Goal: Check status: Check status

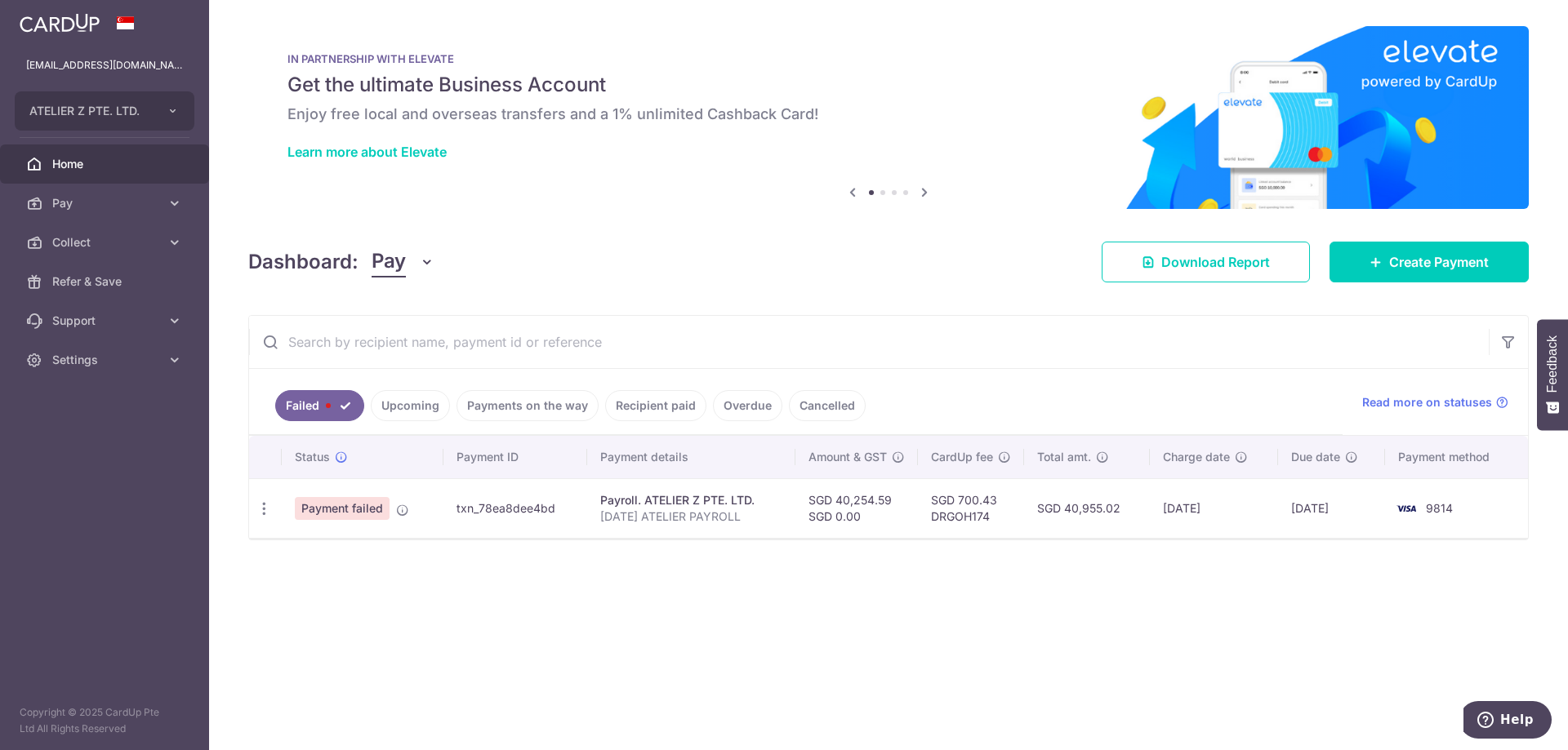
click at [425, 407] on link "Upcoming" at bounding box center [410, 406] width 80 height 31
click at [411, 397] on link "Upcoming" at bounding box center [410, 406] width 80 height 31
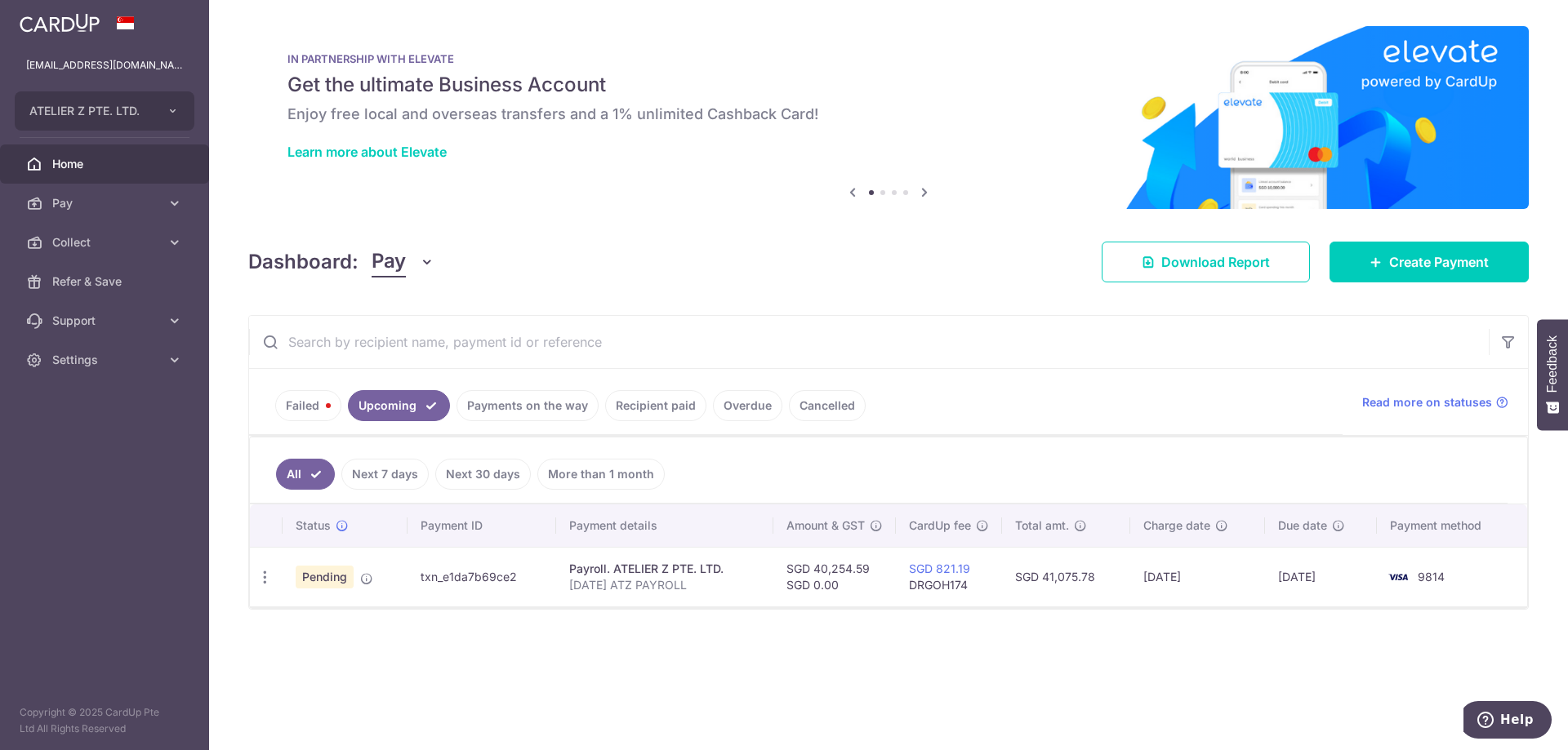
click at [485, 394] on link "Payments on the way" at bounding box center [527, 406] width 142 height 31
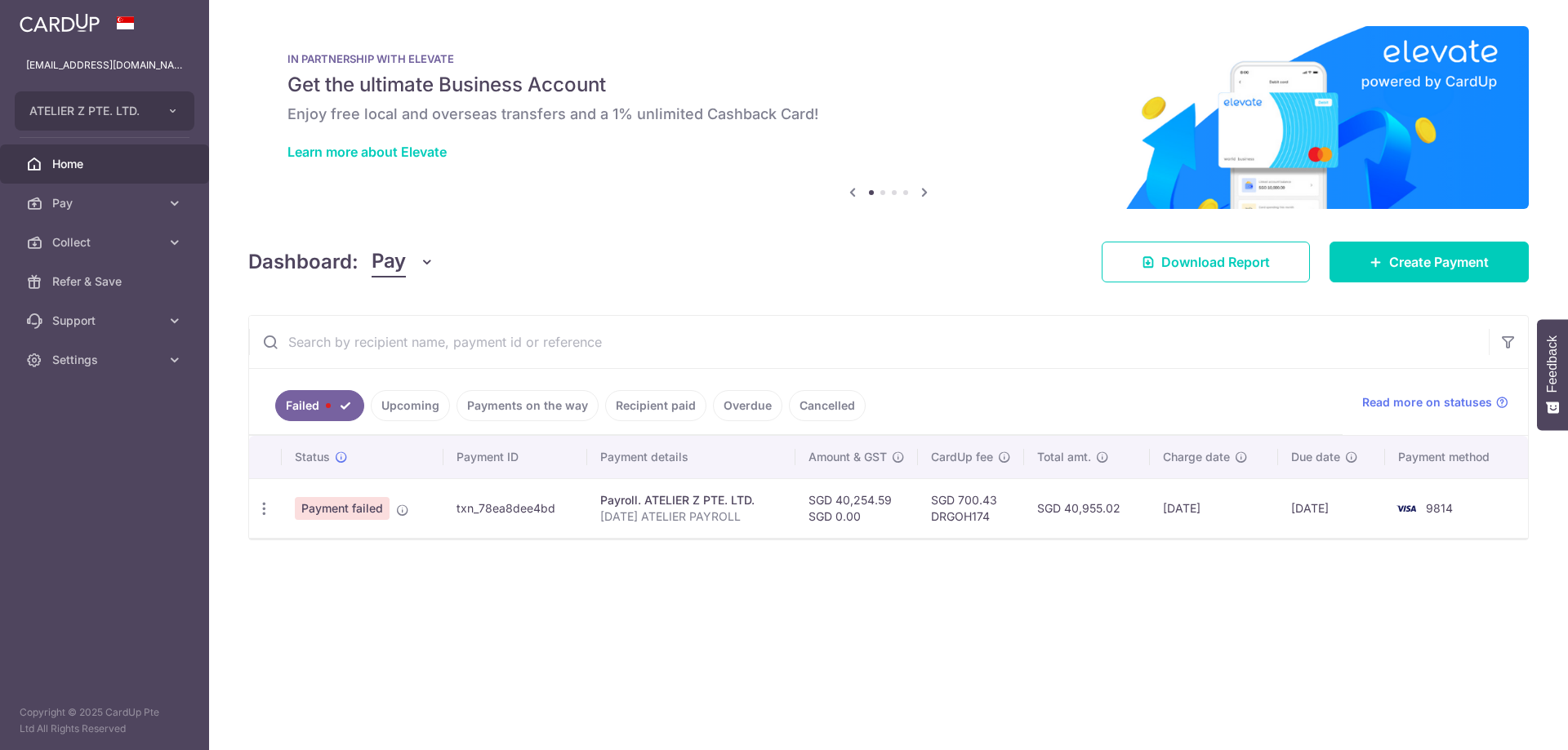
click at [415, 394] on link "Upcoming" at bounding box center [410, 406] width 80 height 31
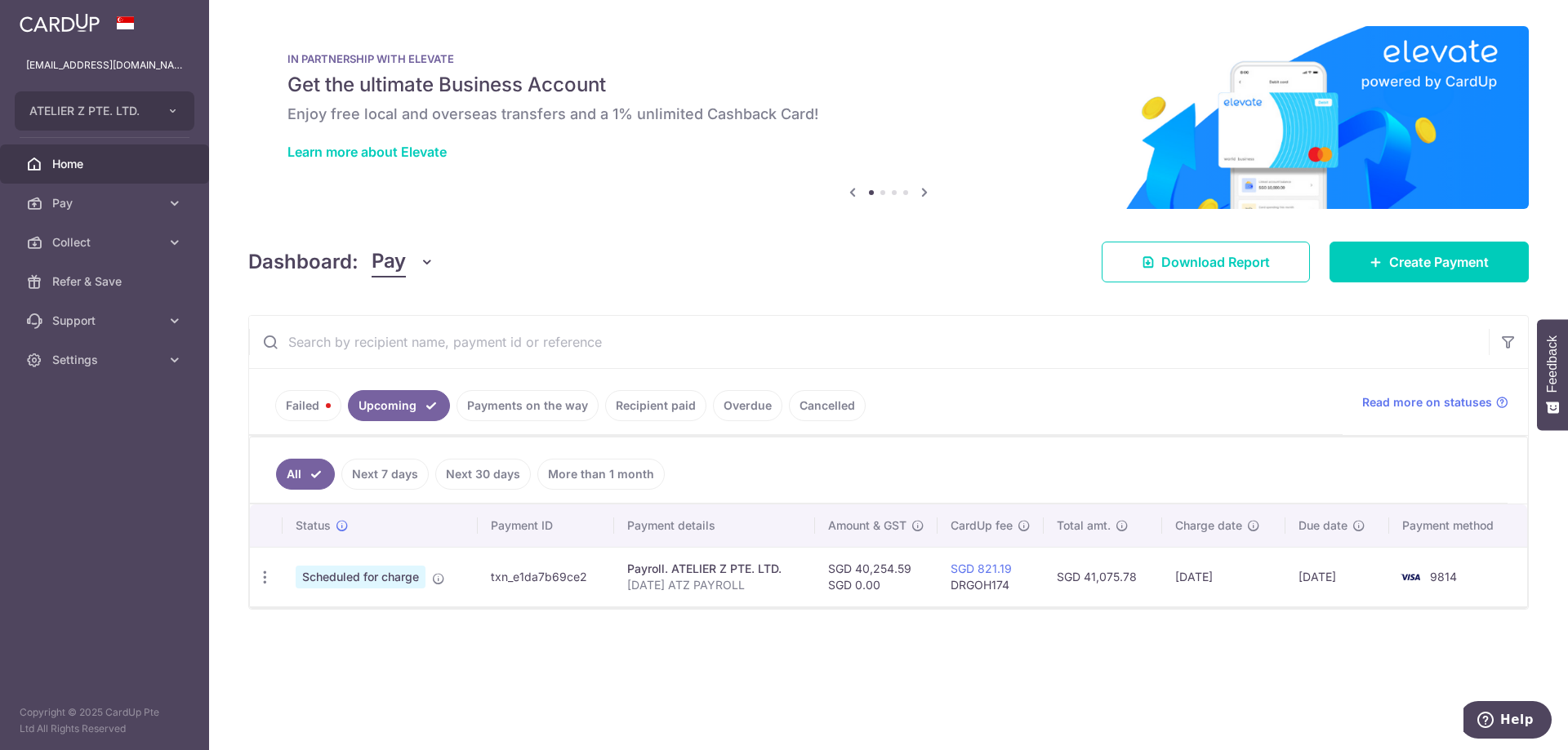
click at [500, 616] on div "× Pause Schedule Pause all future payments in this series Pause just this one p…" at bounding box center [887, 375] width 1359 height 750
